Goal: Check status: Check status

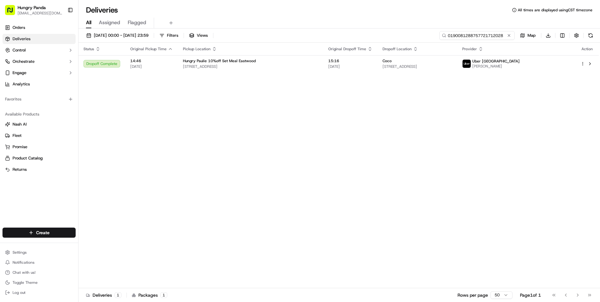
click at [494, 35] on input "0190081288757721712028" at bounding box center [476, 35] width 75 height 9
paste input "6398091308056713581043"
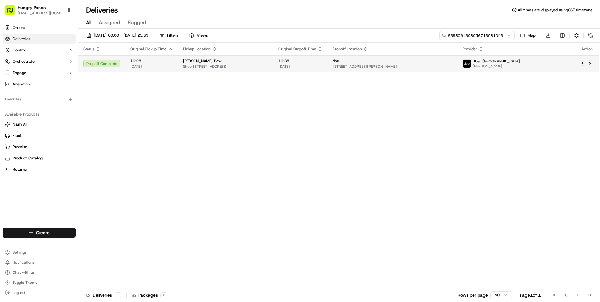
type input "6398091308056713581043"
click at [453, 67] on span "[STREET_ADDRESS][PERSON_NAME]" at bounding box center [393, 66] width 120 height 5
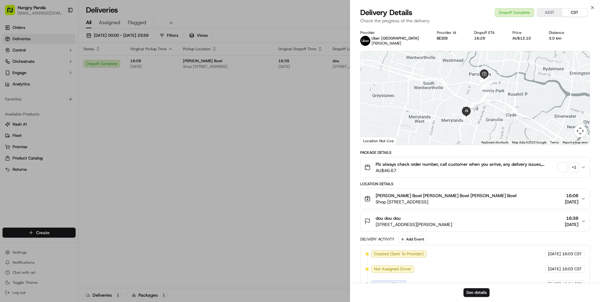
click at [576, 167] on div "+ 1" at bounding box center [574, 167] width 9 height 9
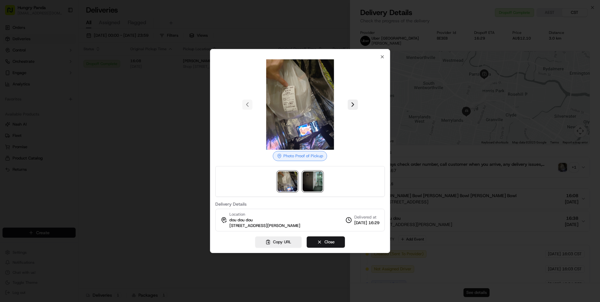
click at [314, 181] on img at bounding box center [313, 181] width 20 height 20
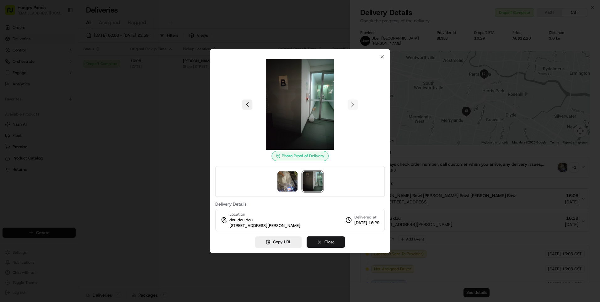
click at [128, 134] on div at bounding box center [300, 151] width 600 height 302
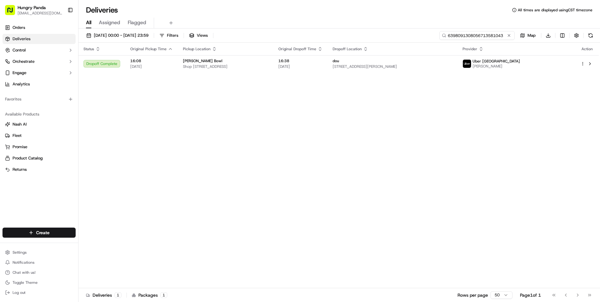
click at [490, 33] on input "6398091308056713581043" at bounding box center [476, 35] width 75 height 9
paste input "989604276855476389548"
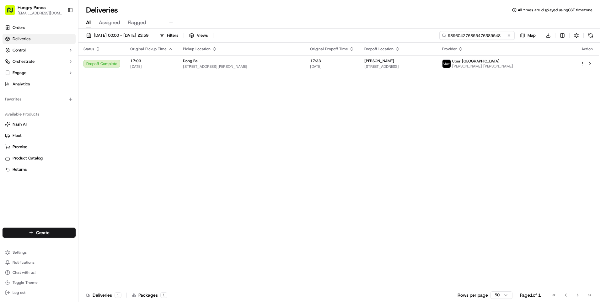
type input "989604276855476389548"
click at [464, 79] on div "Status Original Pickup Time Pickup Location Original Dropoff Time Dropoff Locat…" at bounding box center [338, 165] width 520 height 245
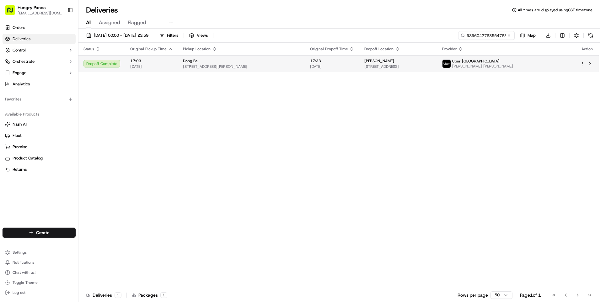
click at [432, 67] on span "[STREET_ADDRESS]" at bounding box center [398, 66] width 68 height 5
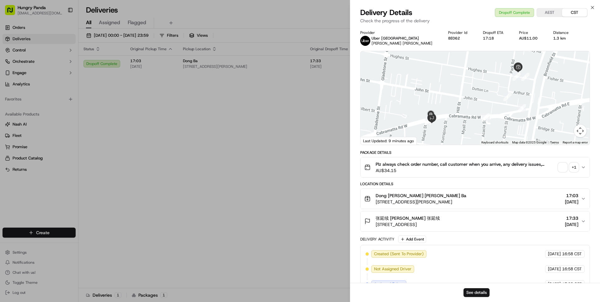
click at [576, 167] on div "+ 1" at bounding box center [574, 167] width 9 height 9
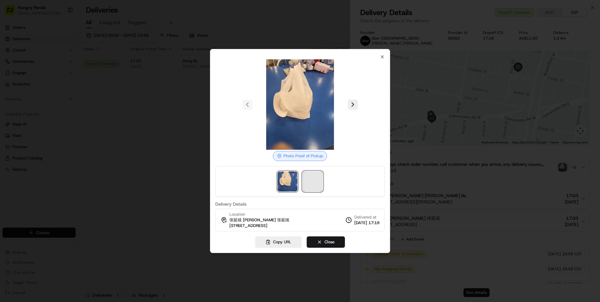
click at [311, 179] on span at bounding box center [313, 181] width 20 height 20
